Goal: Information Seeking & Learning: Understand process/instructions

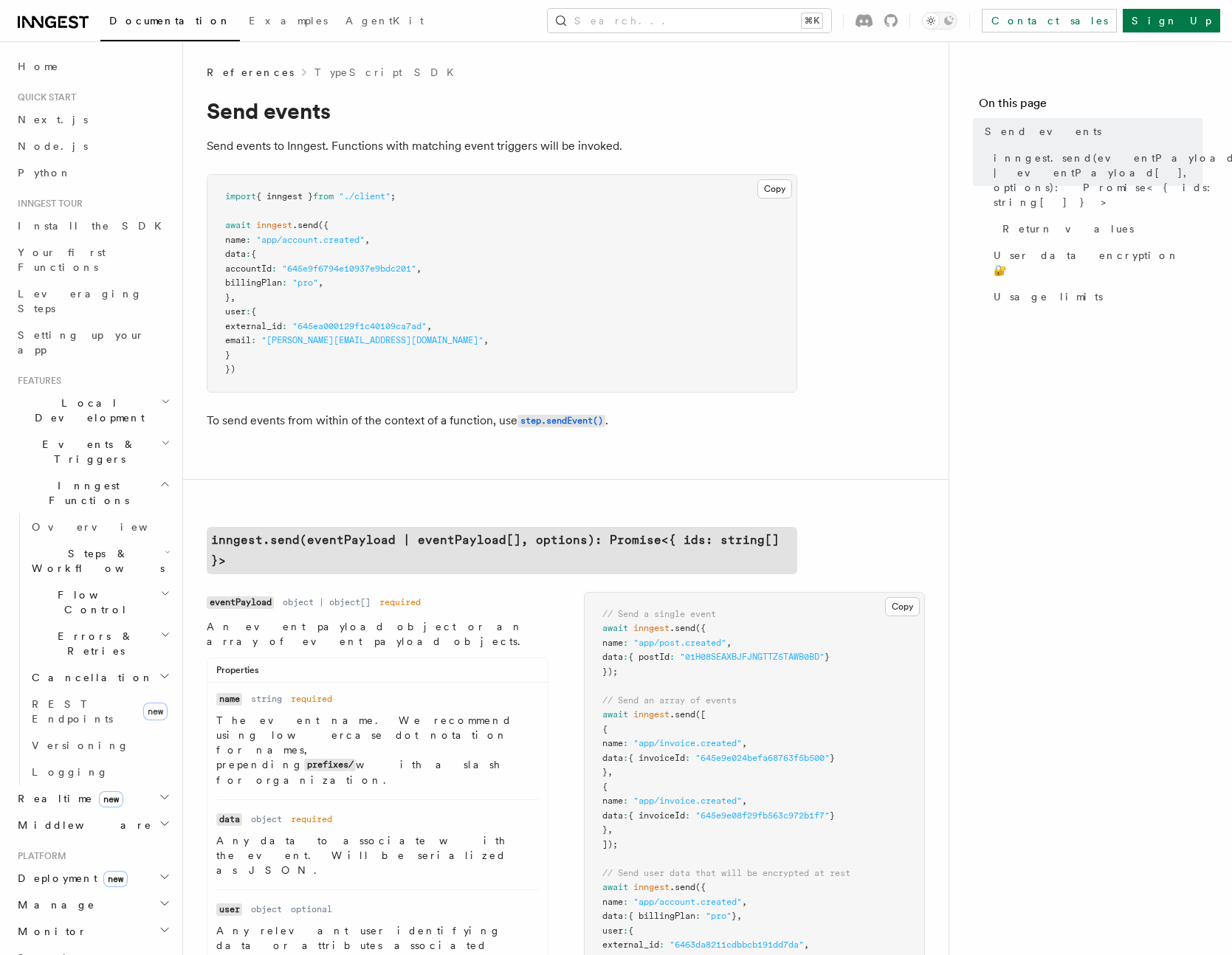
click at [554, 281] on pre "import { inngest } from "./client" ; await inngest .send ({ name : "app/account…" at bounding box center [501, 284] width 589 height 217
click at [752, 301] on pre "import { inngest } from "./client" ; await inngest .send ({ name : "app/account…" at bounding box center [501, 284] width 589 height 217
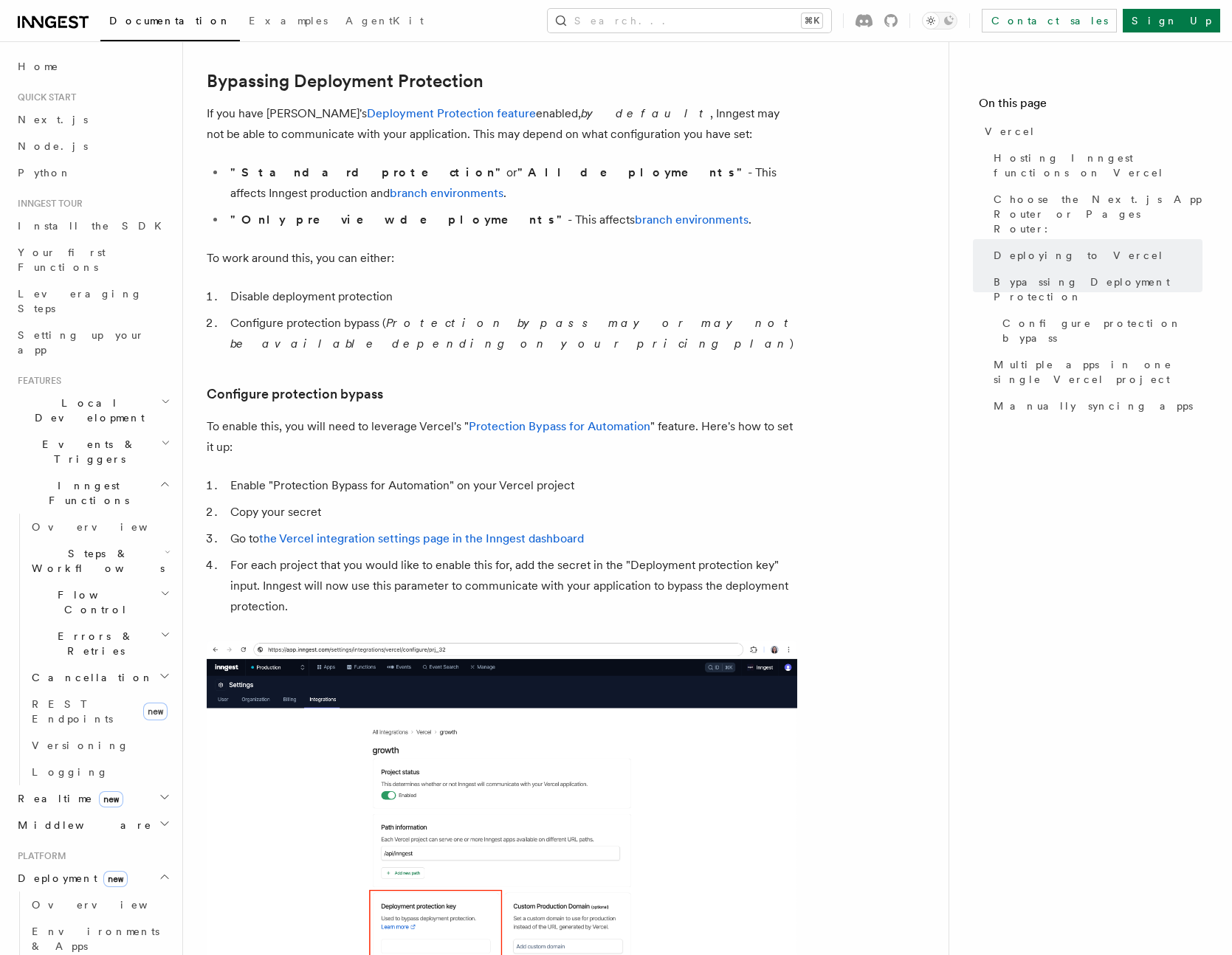
click at [894, 254] on article "Platform Deployment Cloud Providers Vercel Inngest enables you to host your fun…" at bounding box center [566, 512] width 719 height 3076
click at [868, 261] on article "Platform Deployment Cloud Providers Vercel Inngest enables you to host your fun…" at bounding box center [566, 512] width 719 height 3076
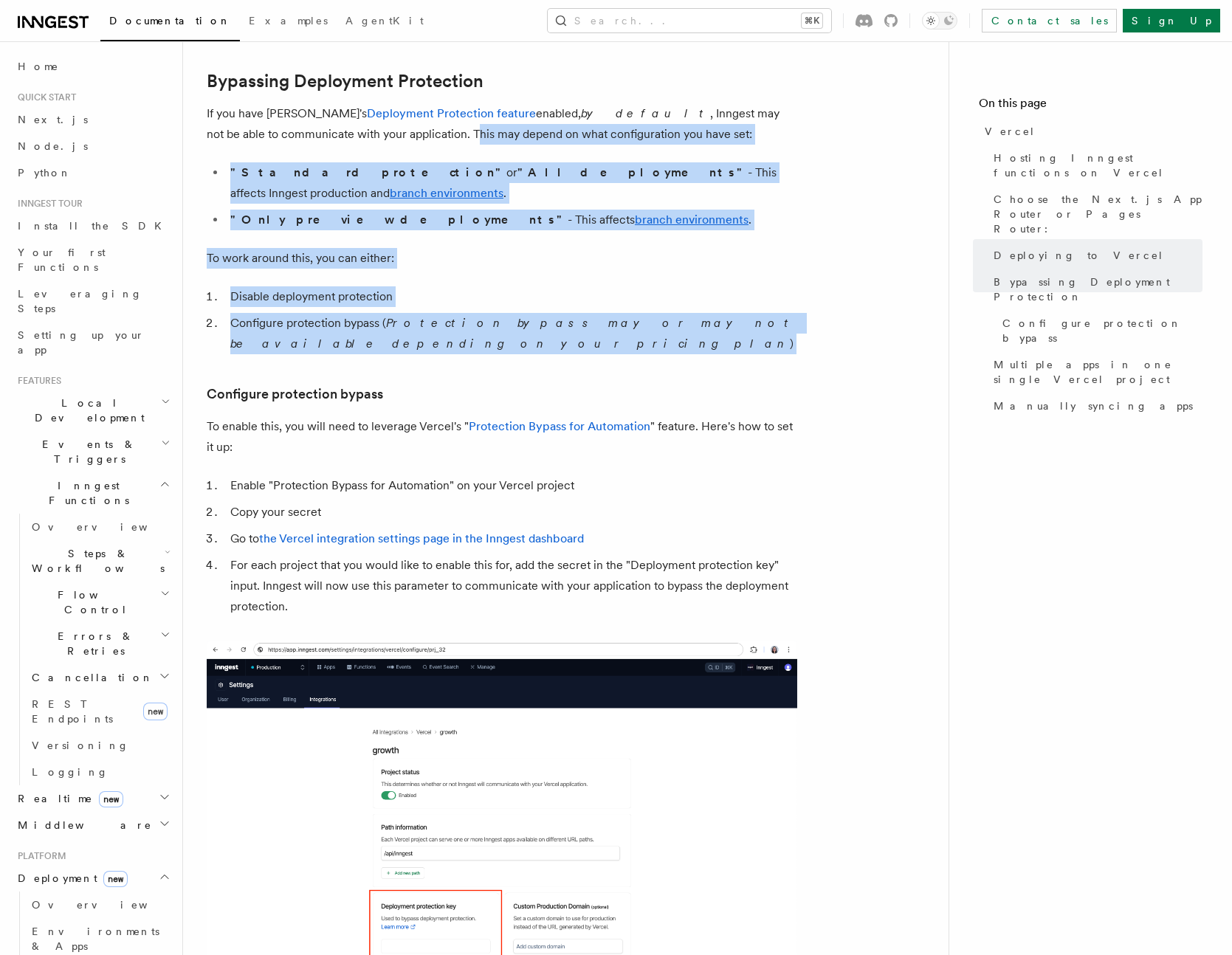
drag, startPoint x: 330, startPoint y: 126, endPoint x: 710, endPoint y: 321, distance: 427.1
click at [709, 321] on article "Platform Deployment Cloud Providers Vercel Inngest enables you to host your fun…" at bounding box center [566, 512] width 719 height 3076
click at [719, 319] on article "Platform Deployment Cloud Providers Vercel Inngest enables you to host your fun…" at bounding box center [566, 512] width 719 height 3076
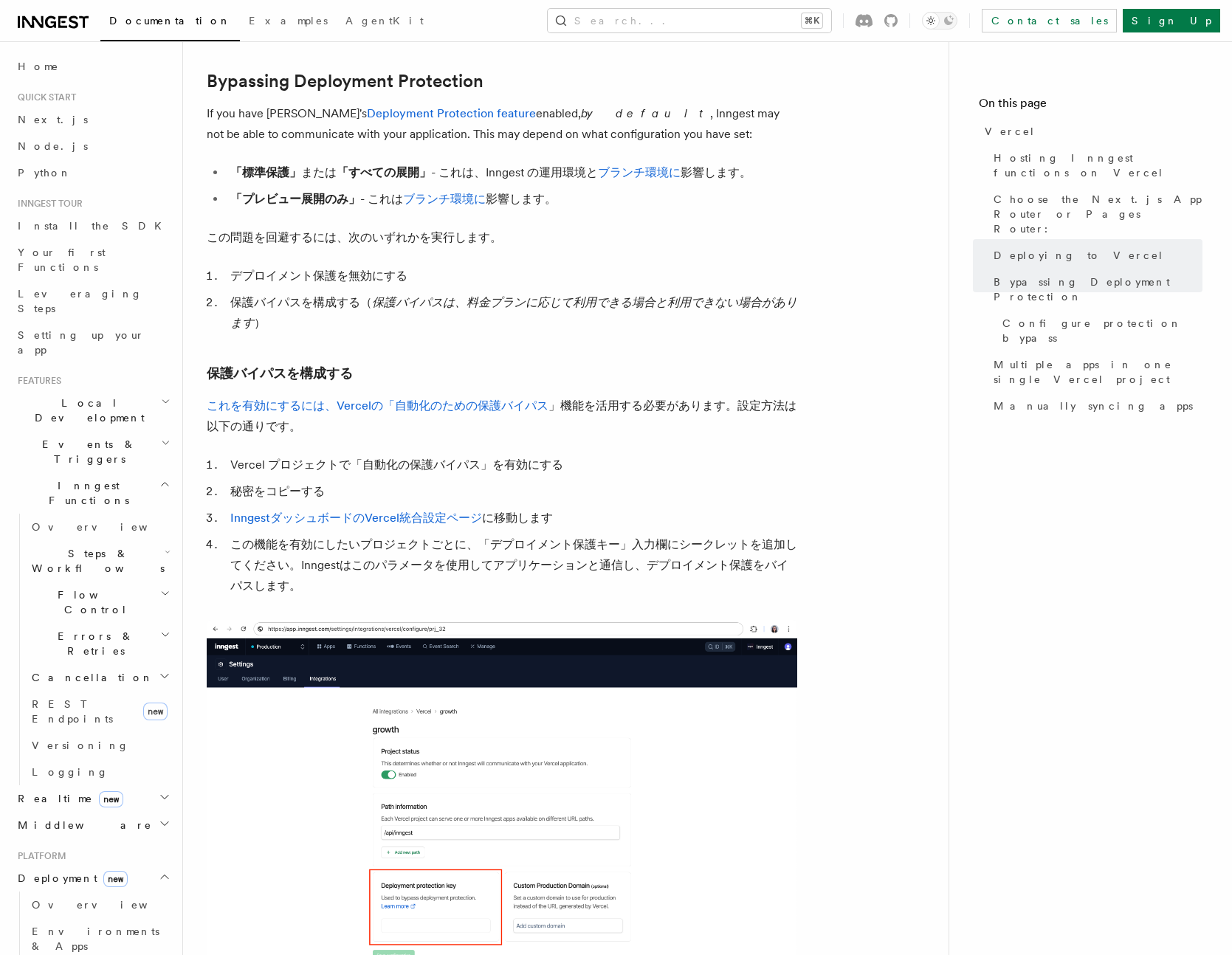
scroll to position [1091, 0]
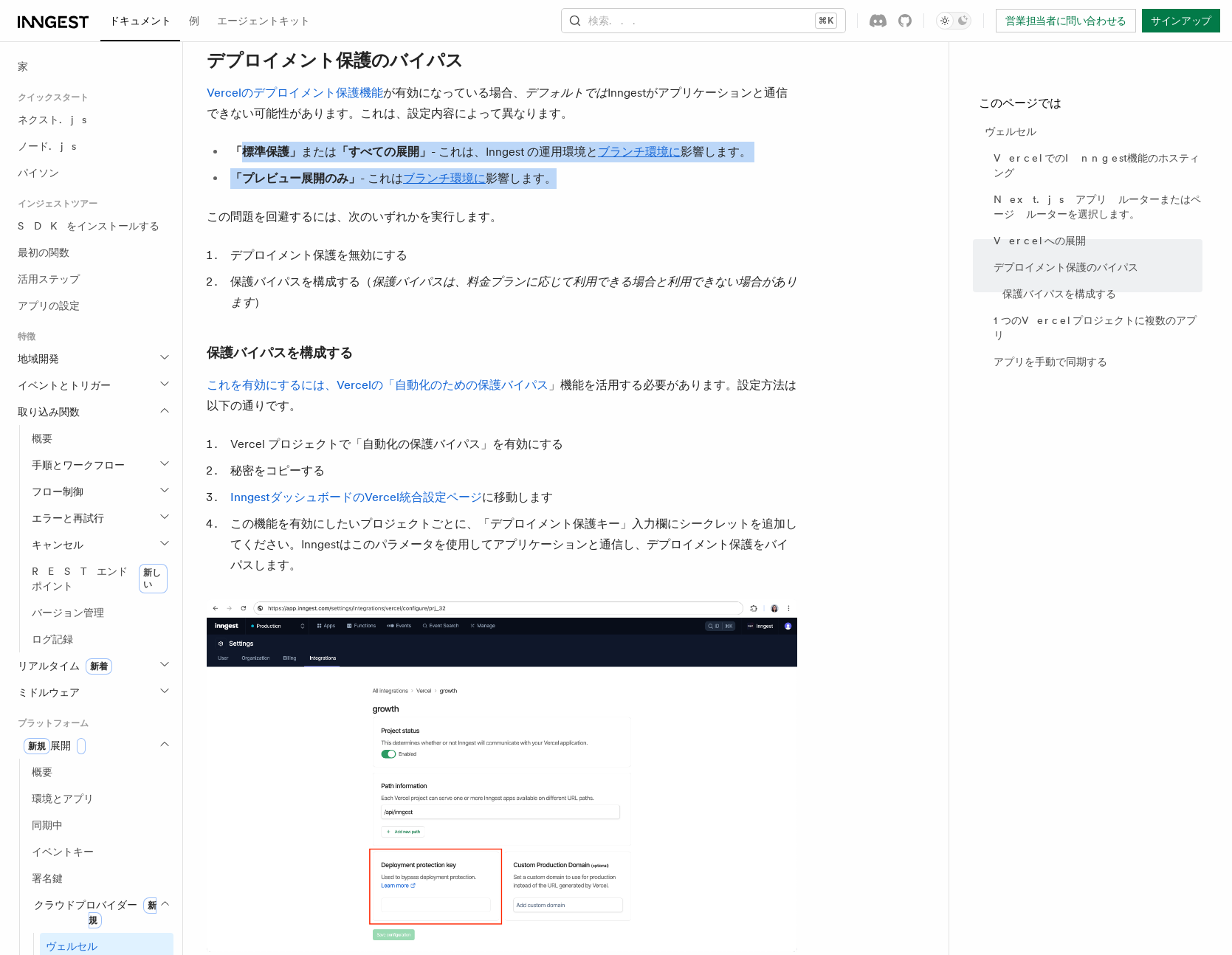
drag, startPoint x: 240, startPoint y: 164, endPoint x: 721, endPoint y: 221, distance: 484.4
click at [698, 217] on article "プラットフォーム 展開 クラウドプロバイダー ヴェルセル Inngestを使用すると、Vercelのサーバーレス関数プラットフォーム を使用して関数をホストで…" at bounding box center [566, 502] width 719 height 3056
click at [722, 222] on article "プラットフォーム 展開 クラウドプロバイダー ヴェルセル Inngestを使用すると、Vercelのサーバーレス関数プラットフォーム を使用して関数をホストで…" at bounding box center [566, 502] width 719 height 3056
drag, startPoint x: 218, startPoint y: 169, endPoint x: 688, endPoint y: 188, distance: 470.4
click at [686, 187] on ul "「標準保護」 または 「すべての展開」 - これは、Inngest の運用環境と ブランチ環境に 影響します。 「プレビュー展開のみ」 - これは ブランチ環…" at bounding box center [502, 165] width 591 height 47
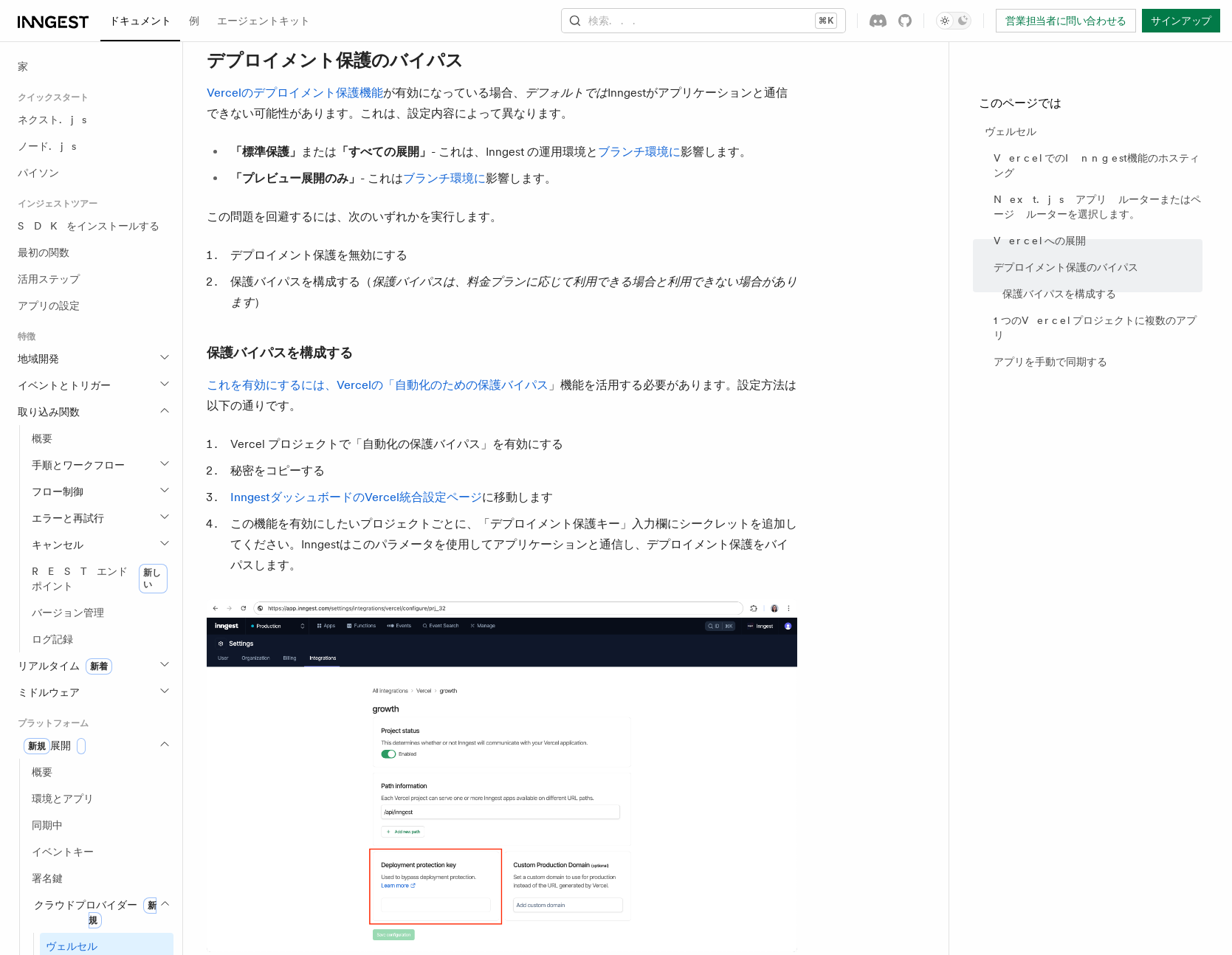
click at [689, 189] on li "「プレビュー展開のみ」 - これは ブランチ環境に 影響します。" at bounding box center [512, 179] width 571 height 21
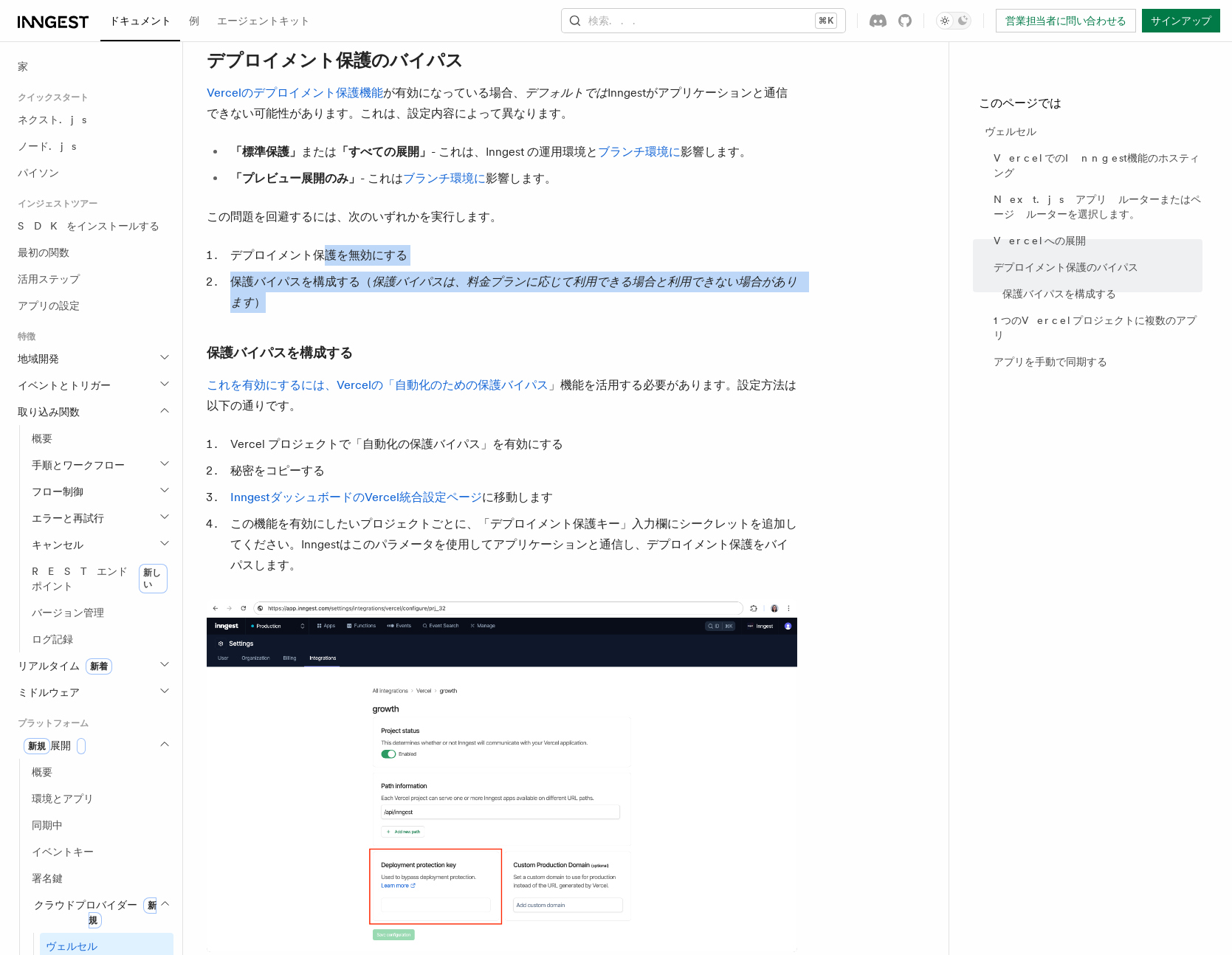
drag, startPoint x: 338, startPoint y: 278, endPoint x: 587, endPoint y: 346, distance: 258.1
click at [587, 346] on article "プラットフォーム 展開 クラウドプロバイダー ヴェルセル Inngestを使用すると、Vercelのサーバーレス関数プラットフォーム を使用して関数をホストで…" at bounding box center [566, 502] width 719 height 3056
click at [598, 346] on article "プラットフォーム 展開 クラウドプロバイダー ヴェルセル Inngestを使用すると、Vercelのサーバーレス関数プラットフォーム を使用して関数をホストで…" at bounding box center [566, 502] width 719 height 3056
drag, startPoint x: 595, startPoint y: 323, endPoint x: 715, endPoint y: 342, distance: 121.5
click at [709, 342] on article "プラットフォーム 展開 クラウドプロバイダー ヴェルセル Inngestを使用すると、Vercelのサーバーレス関数プラットフォーム を使用して関数をホストで…" at bounding box center [566, 502] width 719 height 3056
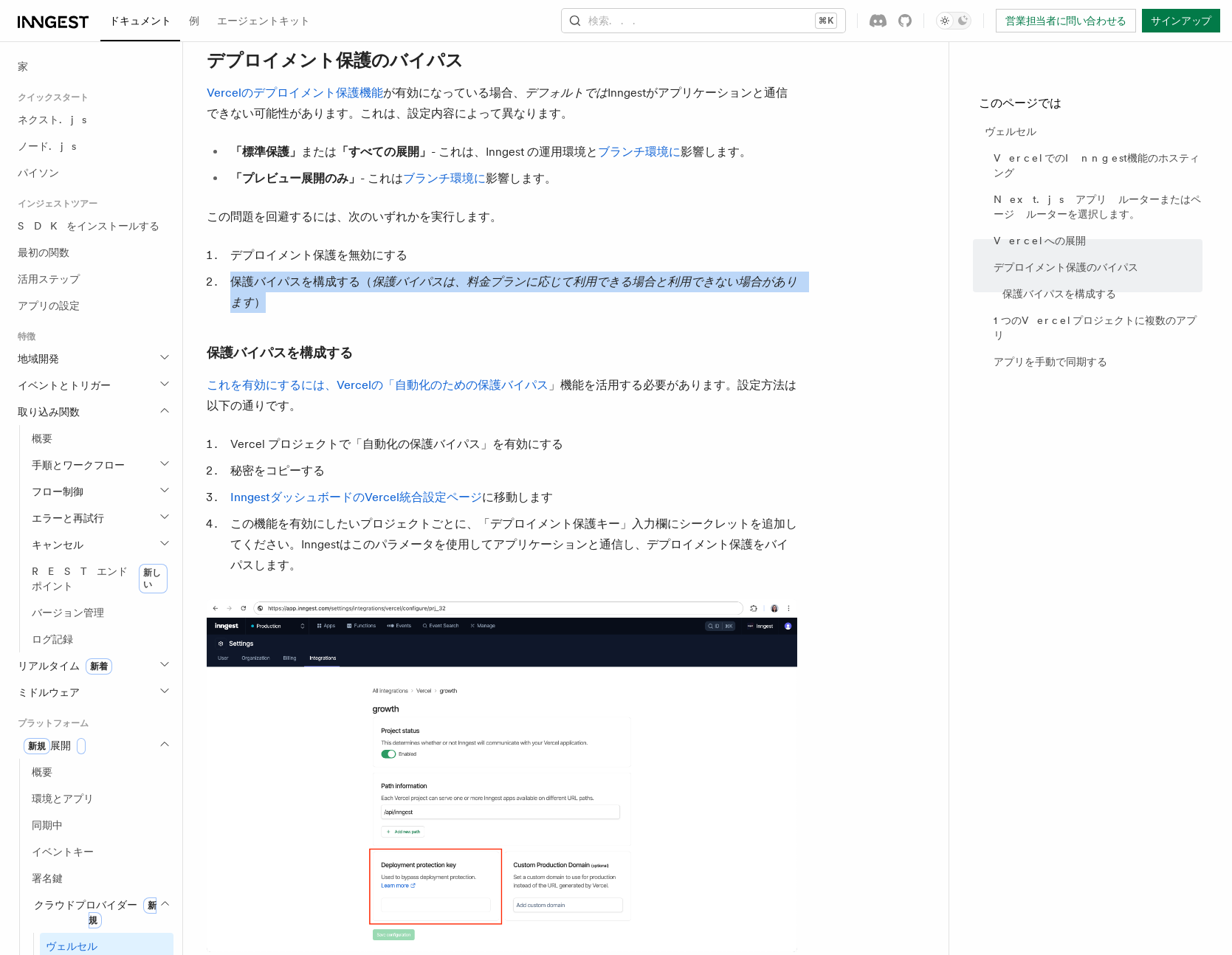
click at [715, 342] on article "プラットフォーム 展開 クラウドプロバイダー ヴェルセル Inngestを使用すると、Vercelのサーバーレス関数プラットフォーム を使用して関数をホストで…" at bounding box center [566, 502] width 719 height 3056
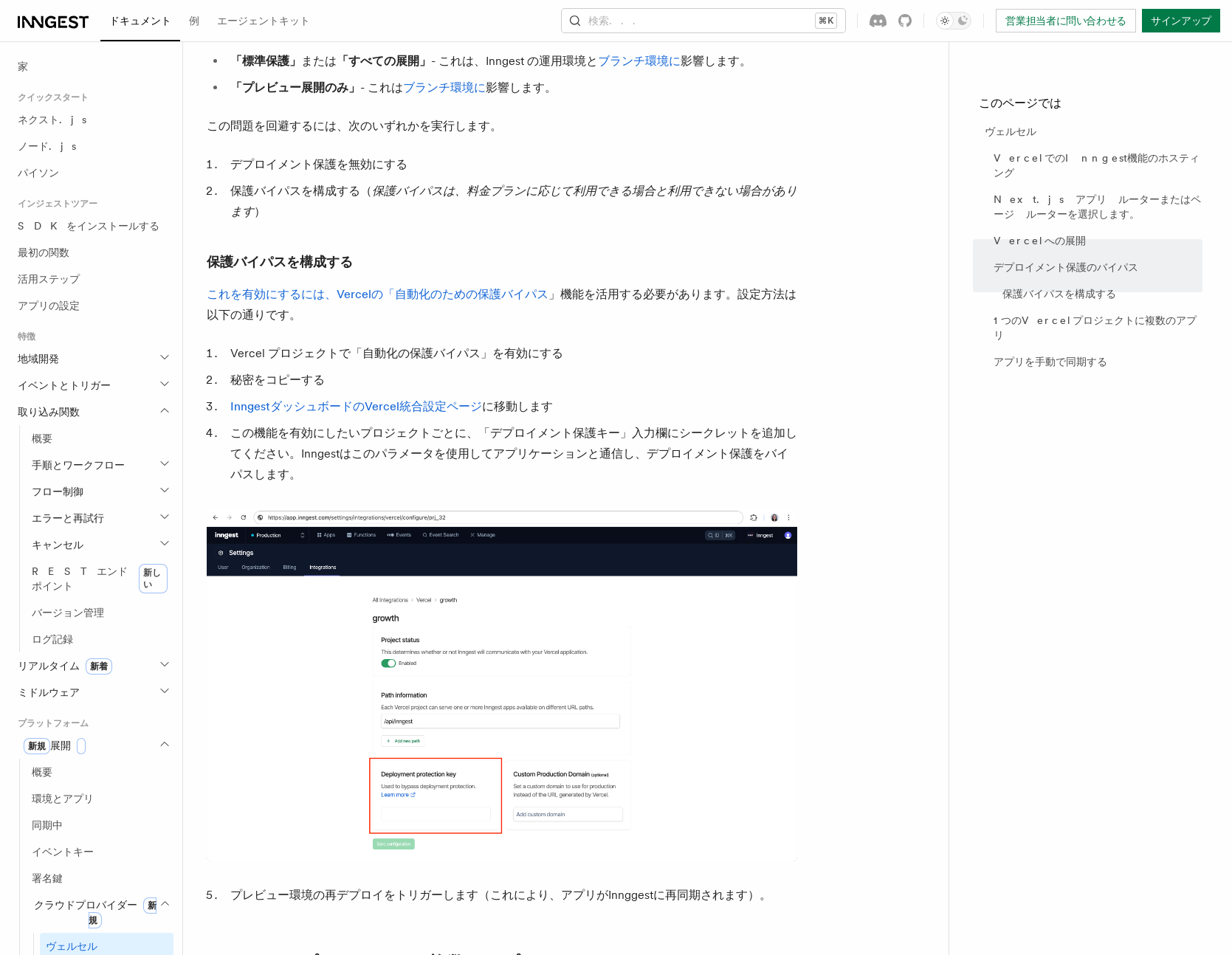
click at [902, 383] on article "プラットフォーム 展開 クラウドプロバイダー ヴェルセル Inngestを使用すると、Vercelのサーバーレス関数プラットフォーム を使用して関数をホストで…" at bounding box center [566, 411] width 719 height 3056
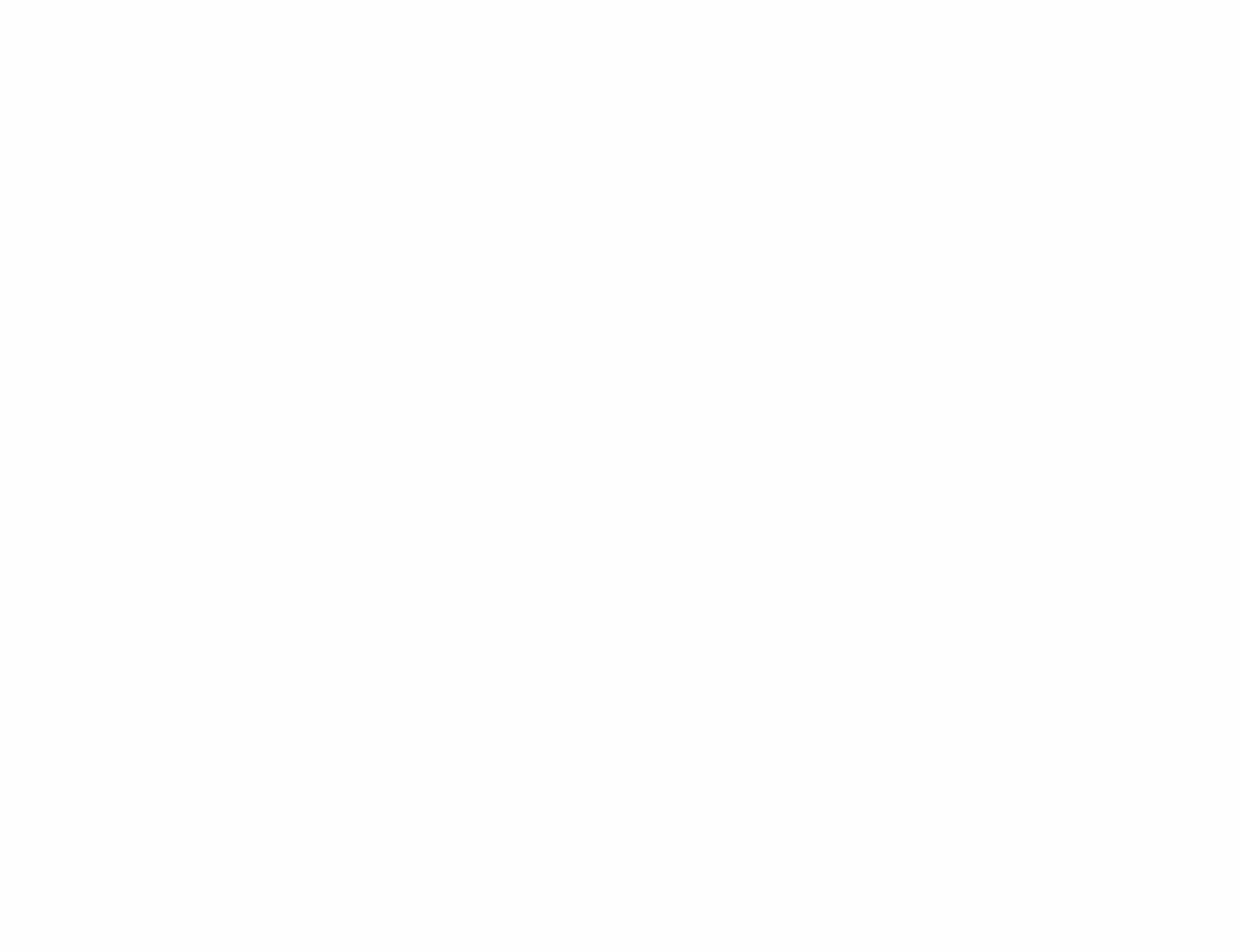
scroll to position [0, 0]
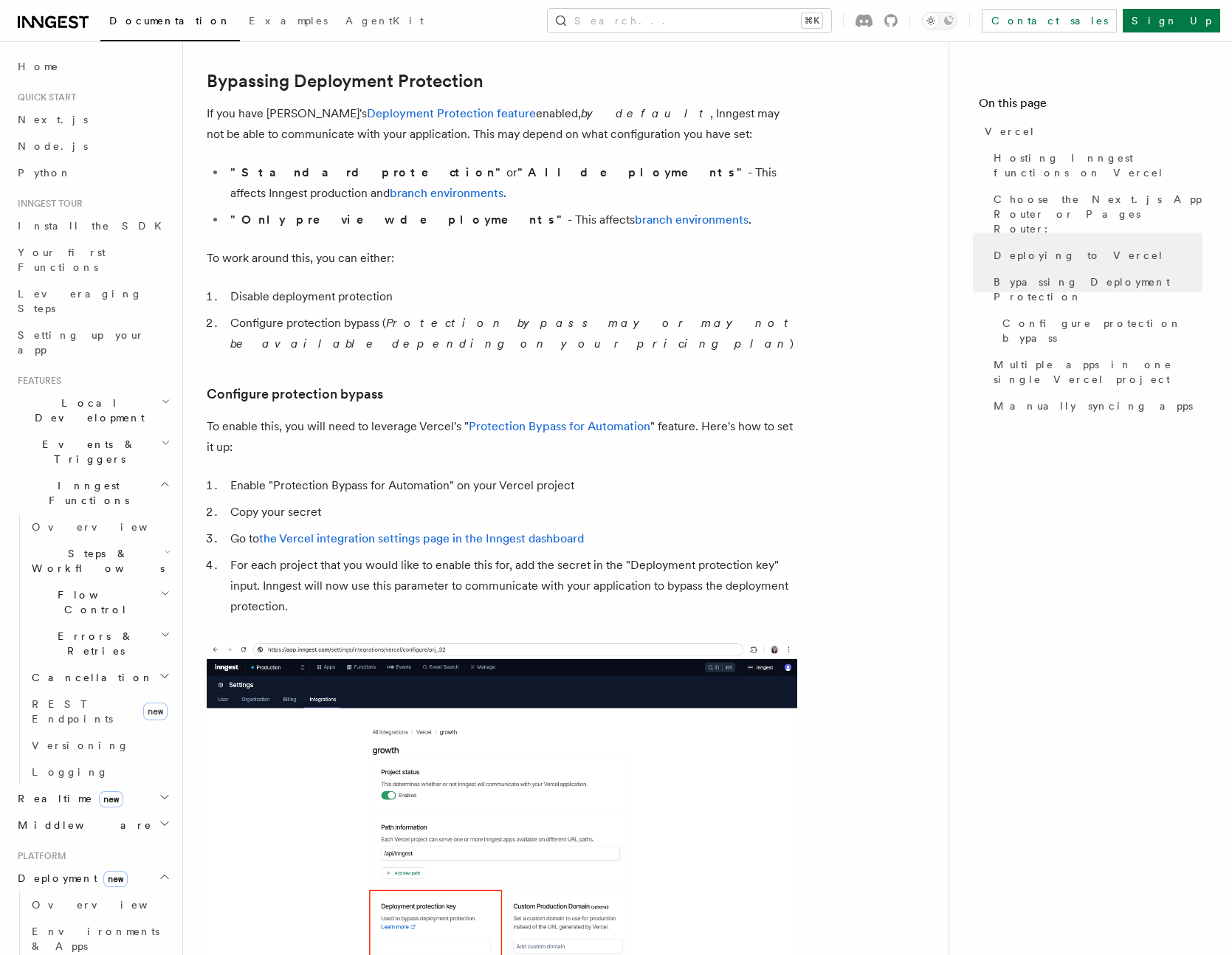
click at [875, 509] on article "Platform Deployment Cloud Providers Vercel Inngest enables you to host your fun…" at bounding box center [566, 512] width 719 height 3076
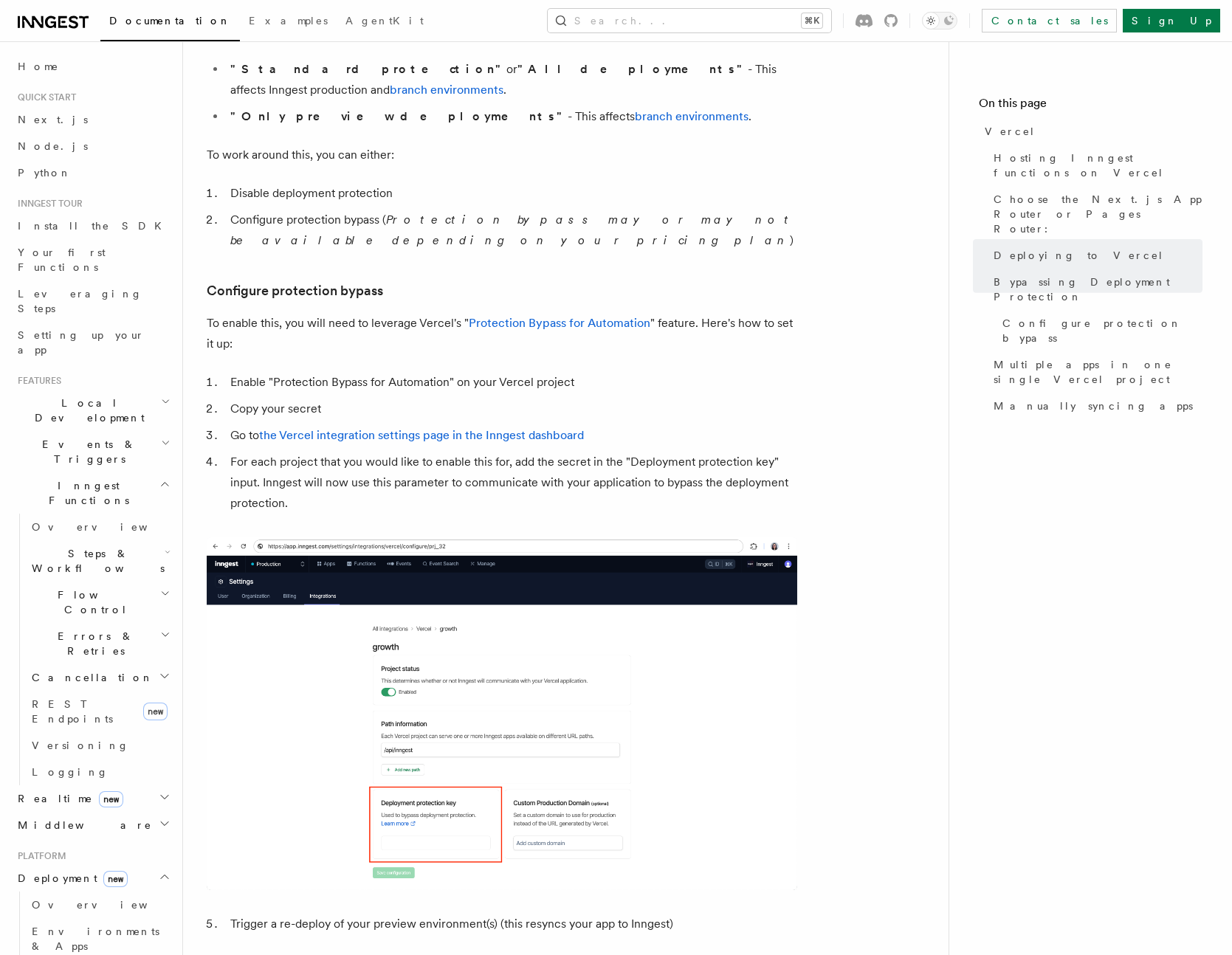
scroll to position [1234, 0]
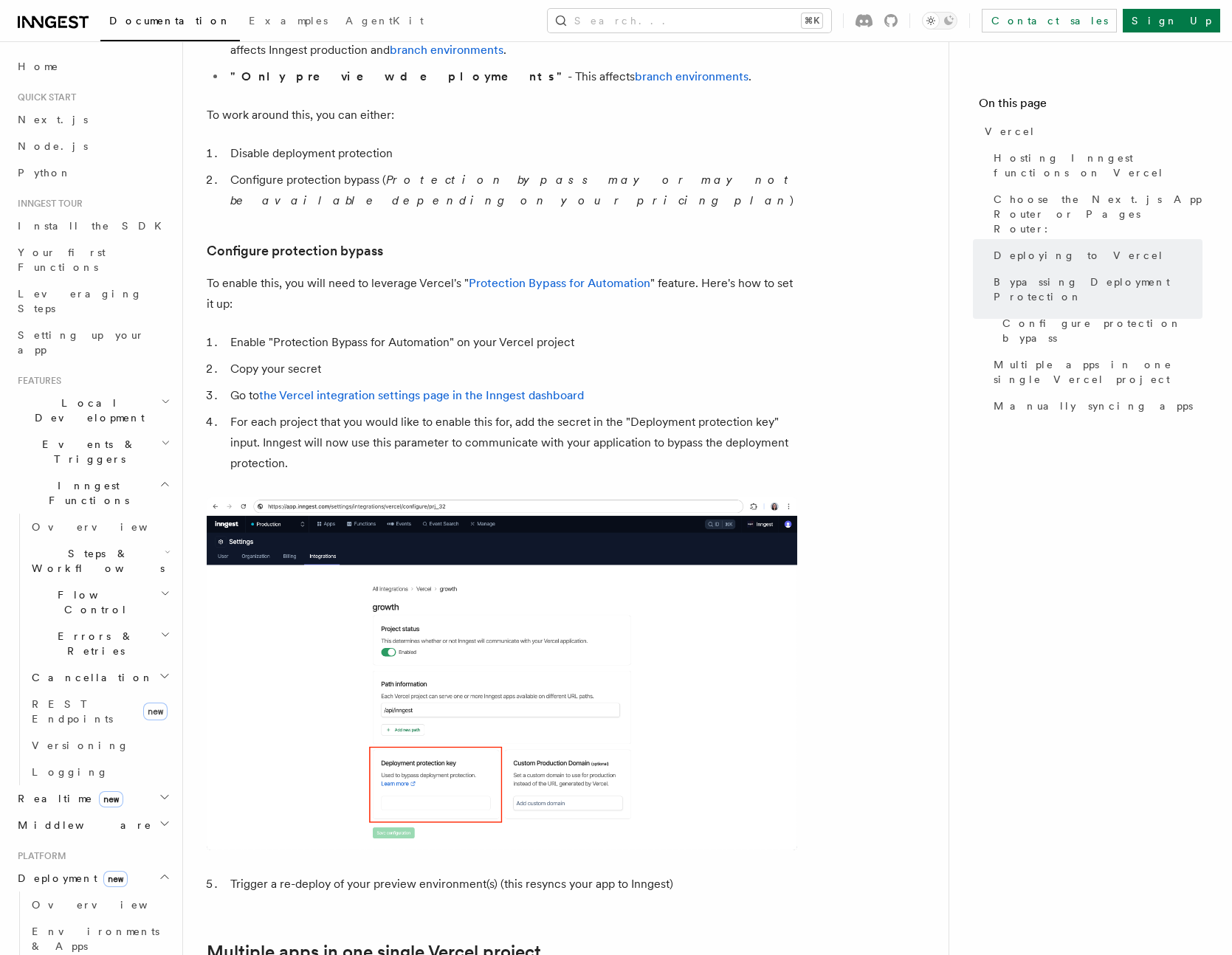
click at [892, 506] on article "Platform Deployment Cloud Providers Vercel Inngest enables you to host your fun…" at bounding box center [566, 369] width 719 height 3076
